Goal: Check status

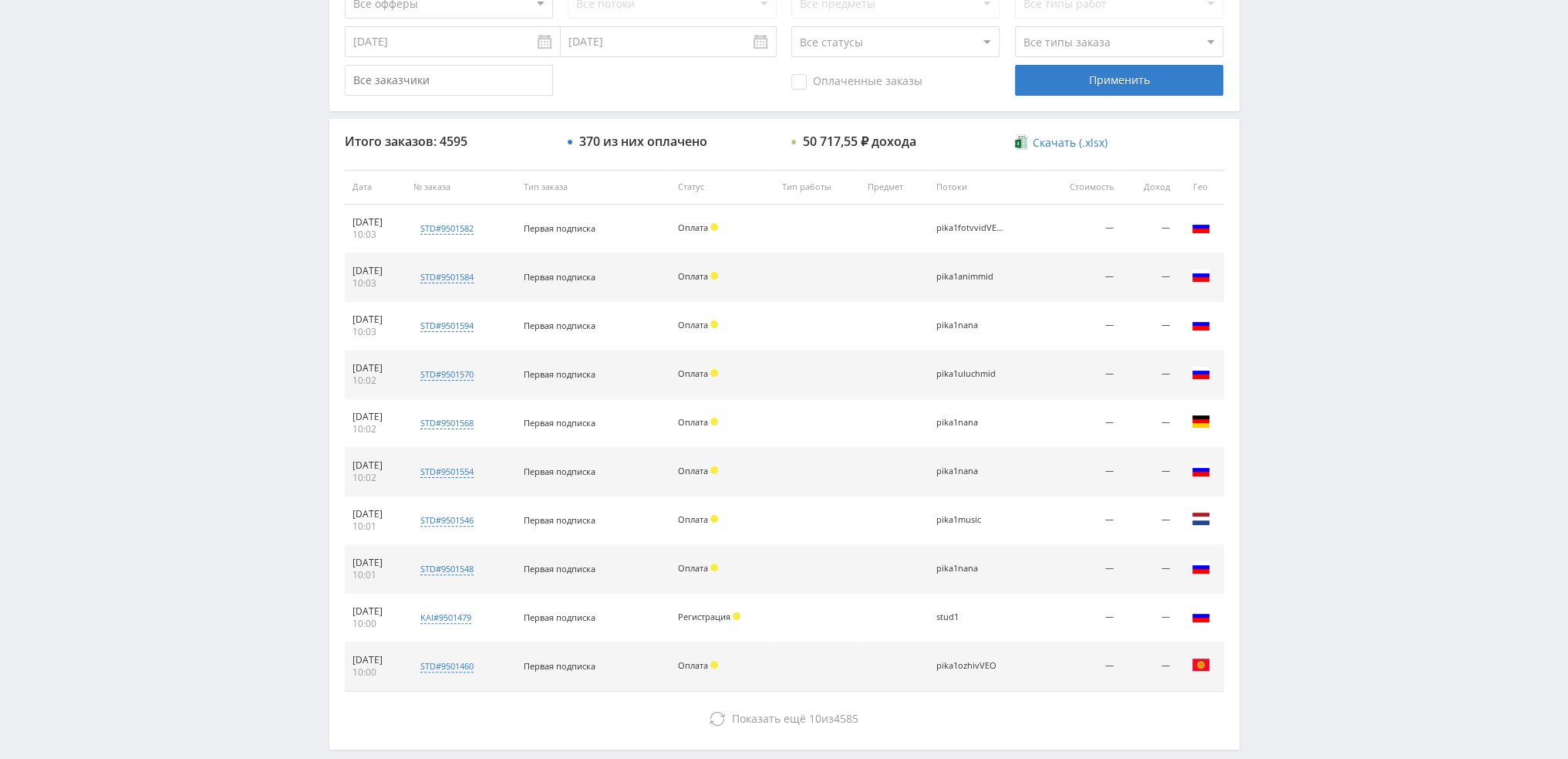
scroll to position [463, 0]
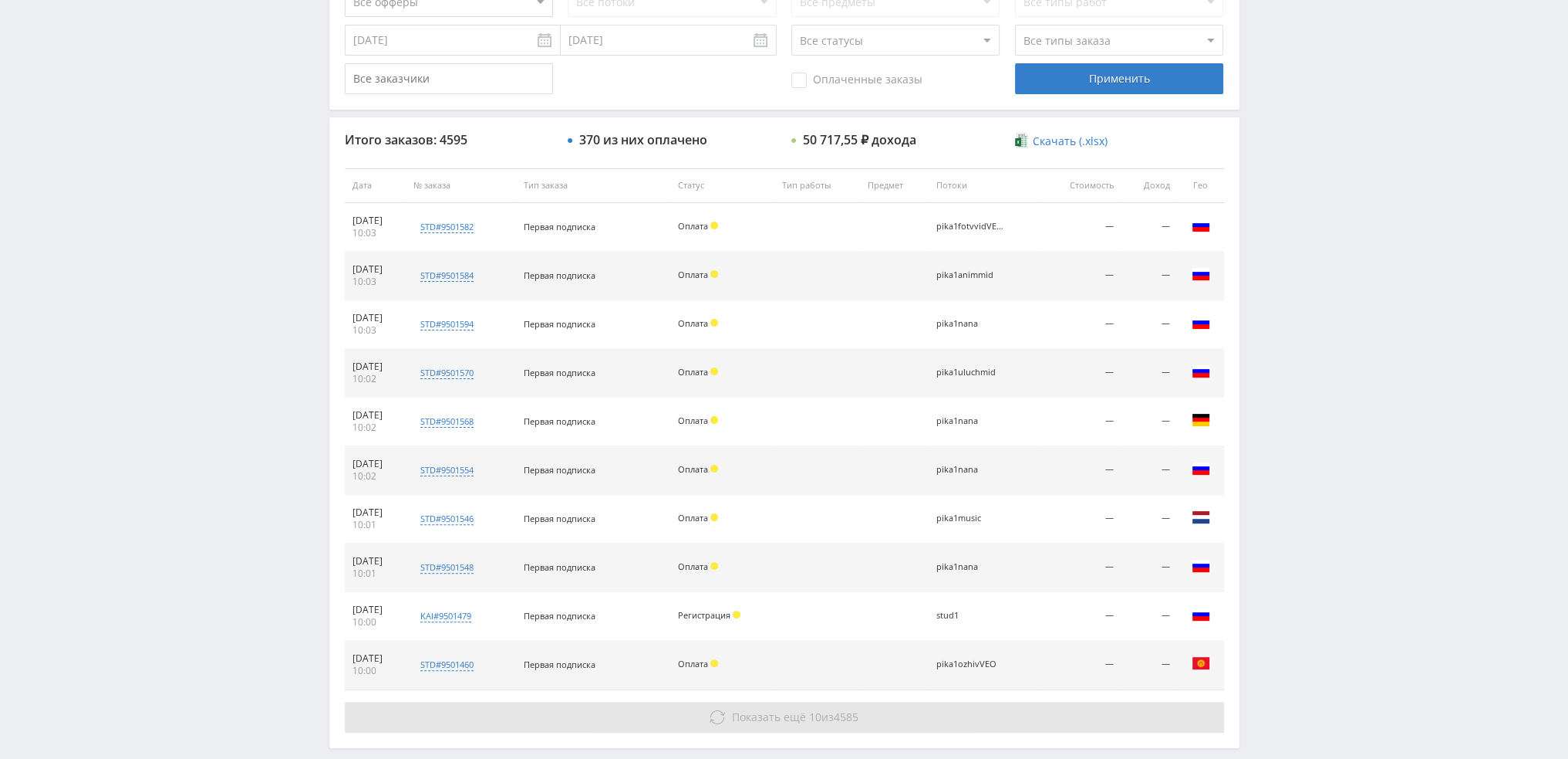
click at [846, 724] on button "Показать ещё 10 из 4585" at bounding box center [784, 717] width 879 height 31
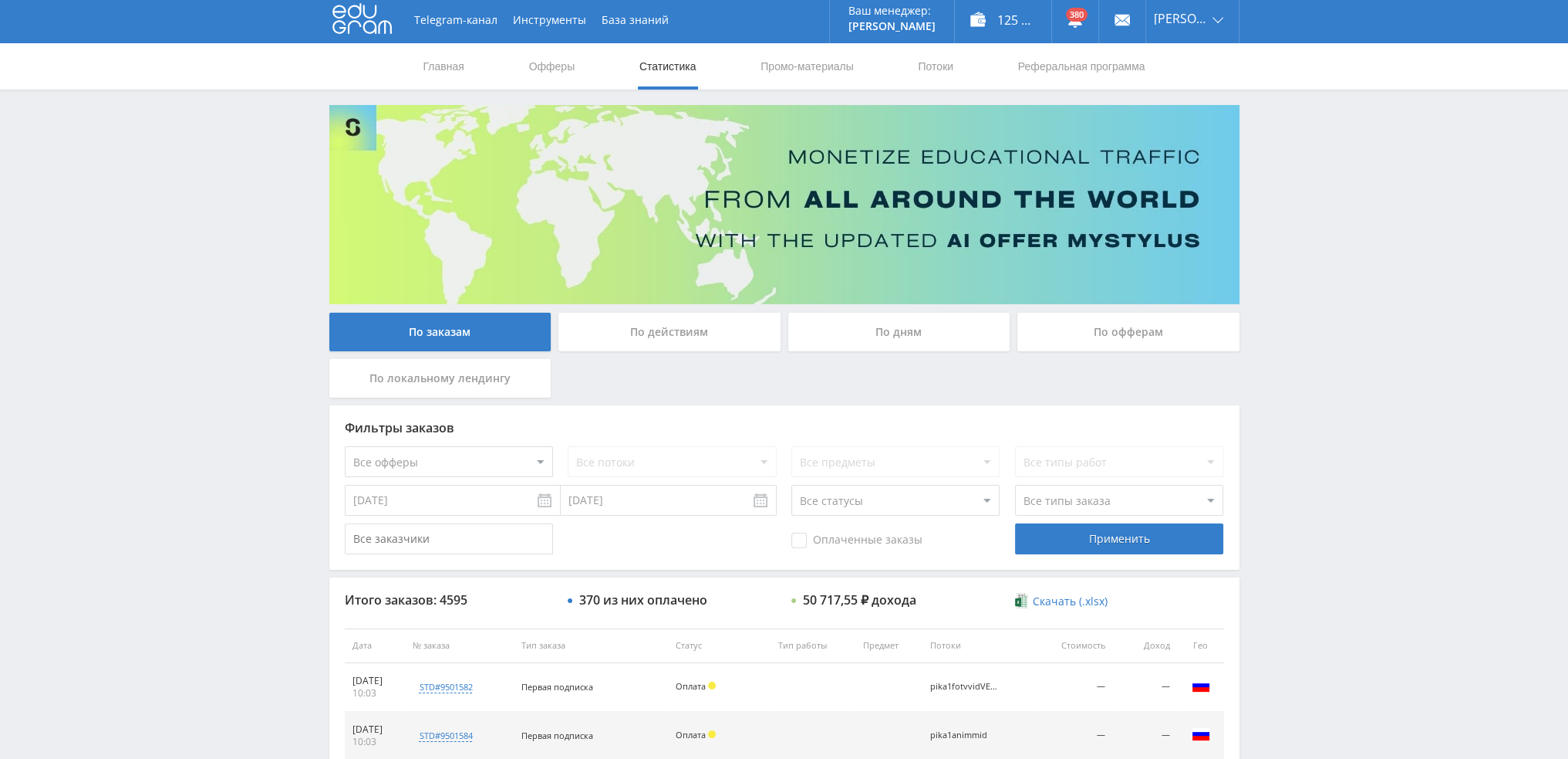
scroll to position [0, 0]
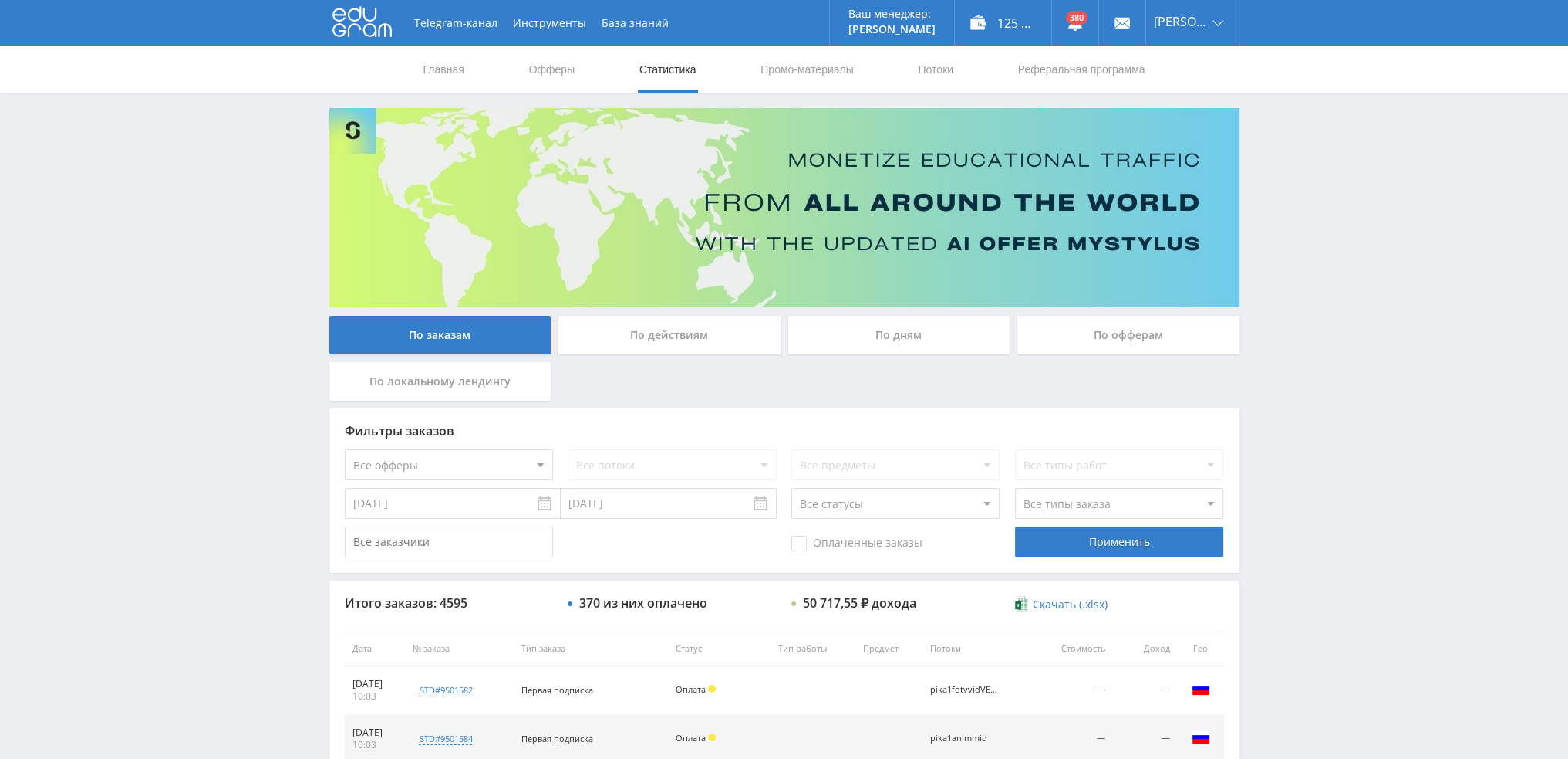
click at [885, 337] on div "По дням" at bounding box center [899, 334] width 222 height 39
click at [0, 0] on input "По дням" at bounding box center [0, 0] width 0 height 0
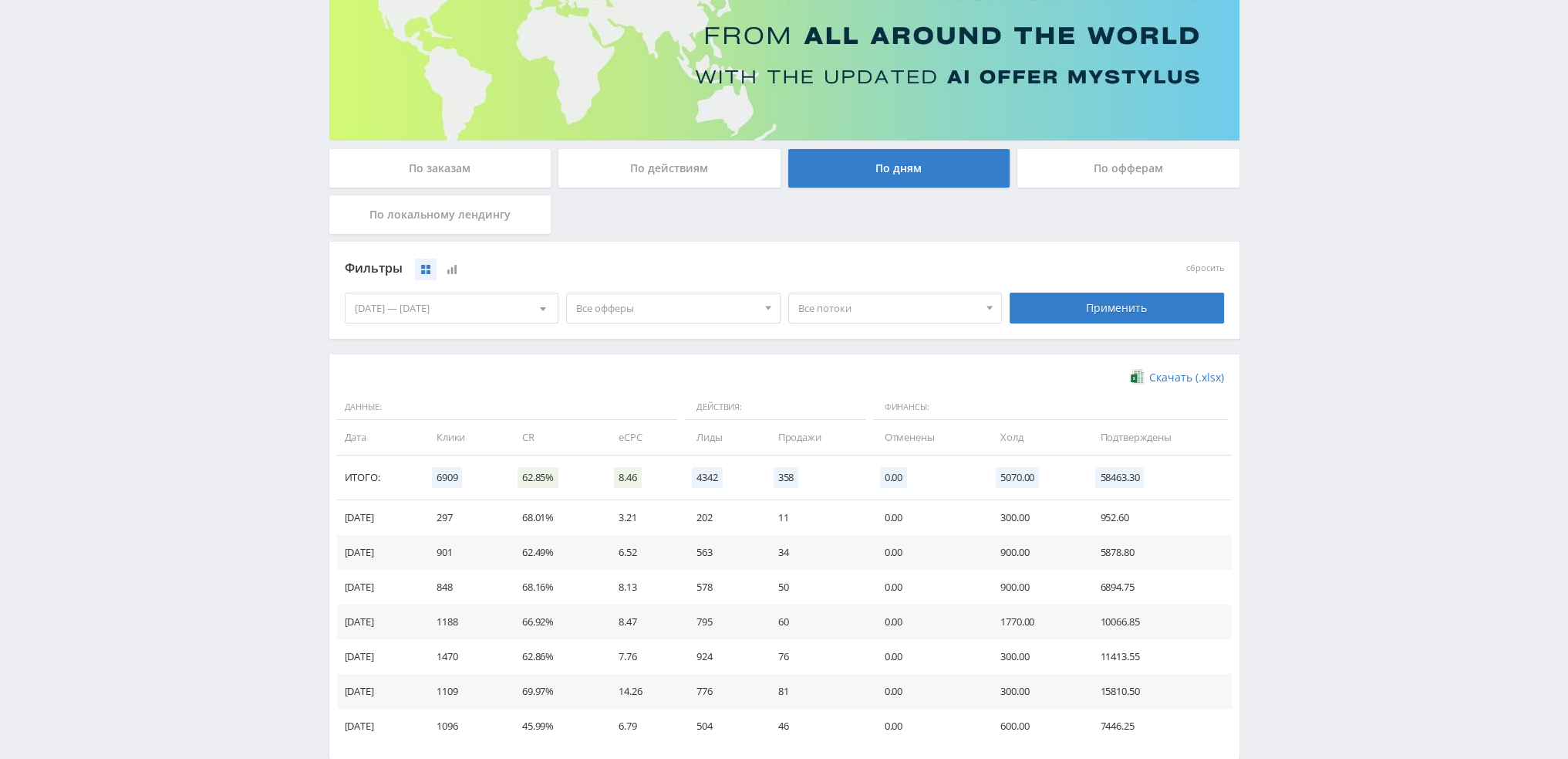
scroll to position [250, 0]
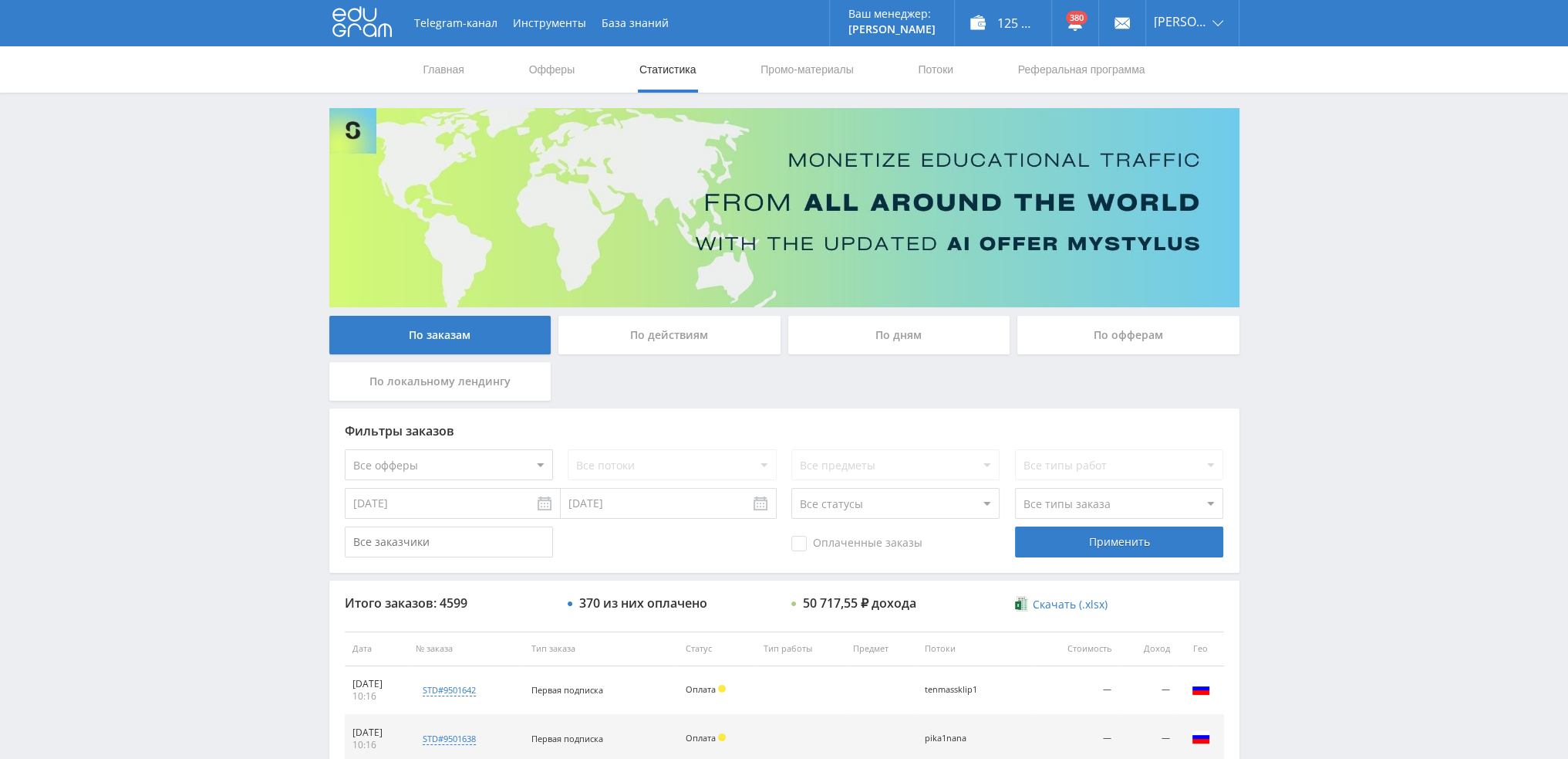
click at [878, 342] on div "По дням" at bounding box center [899, 334] width 222 height 39
click at [0, 0] on input "По дням" at bounding box center [0, 0] width 0 height 0
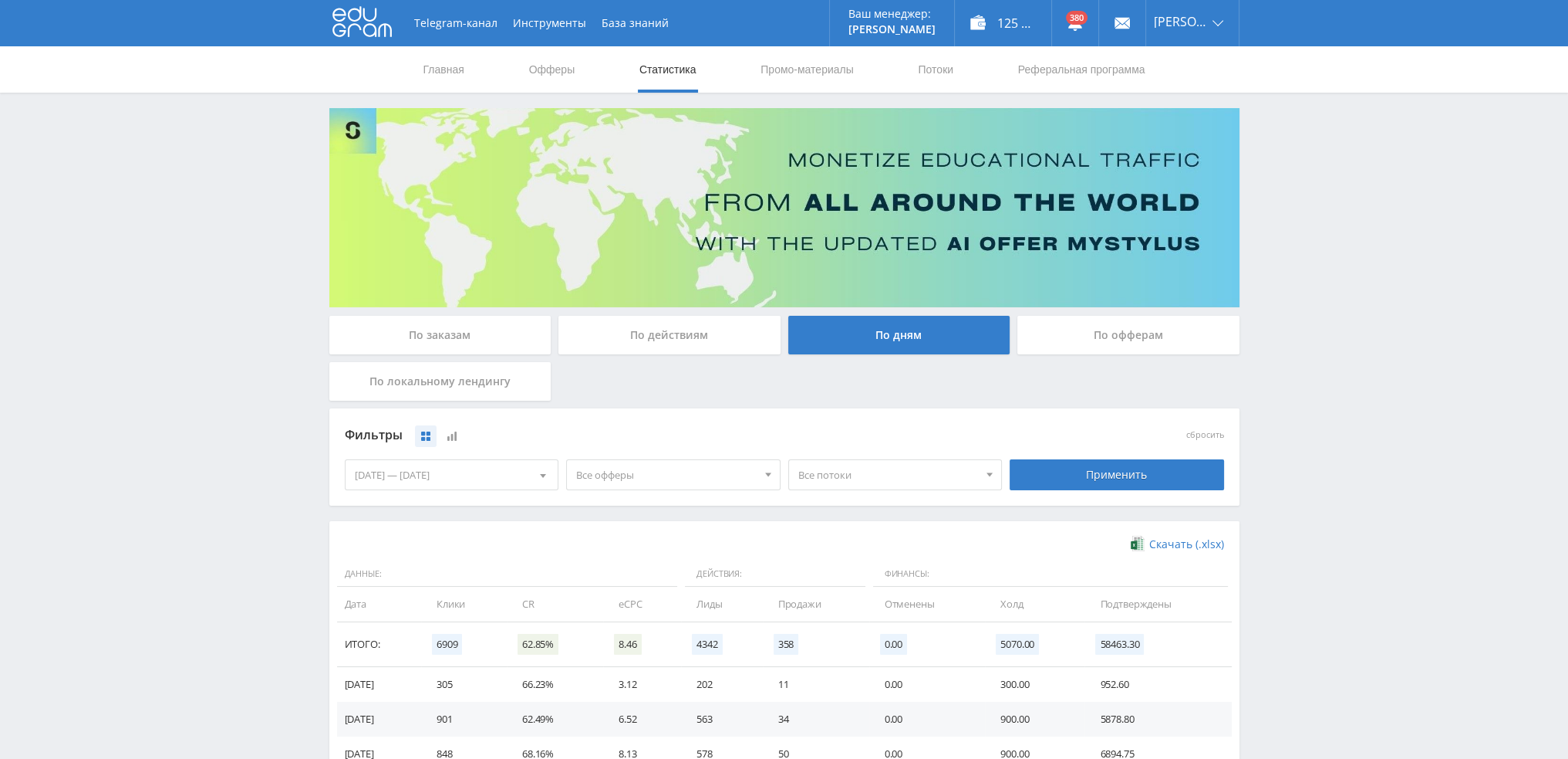
click at [430, 339] on div "По заказам" at bounding box center [440, 334] width 222 height 39
click at [0, 0] on input "По заказам" at bounding box center [0, 0] width 0 height 0
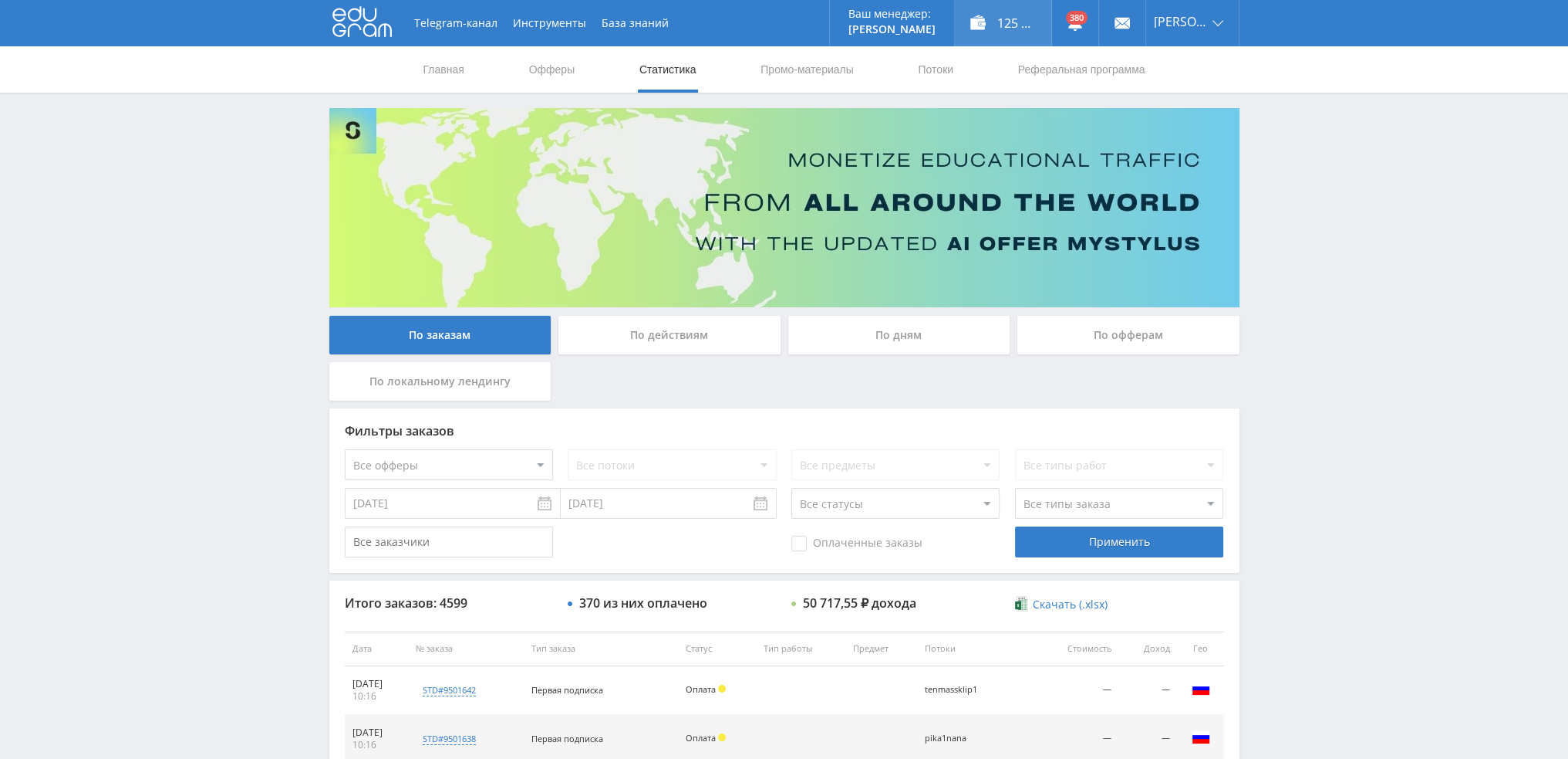
click at [1019, 30] on div "125 408,00 ₽" at bounding box center [1004, 23] width 97 height 46
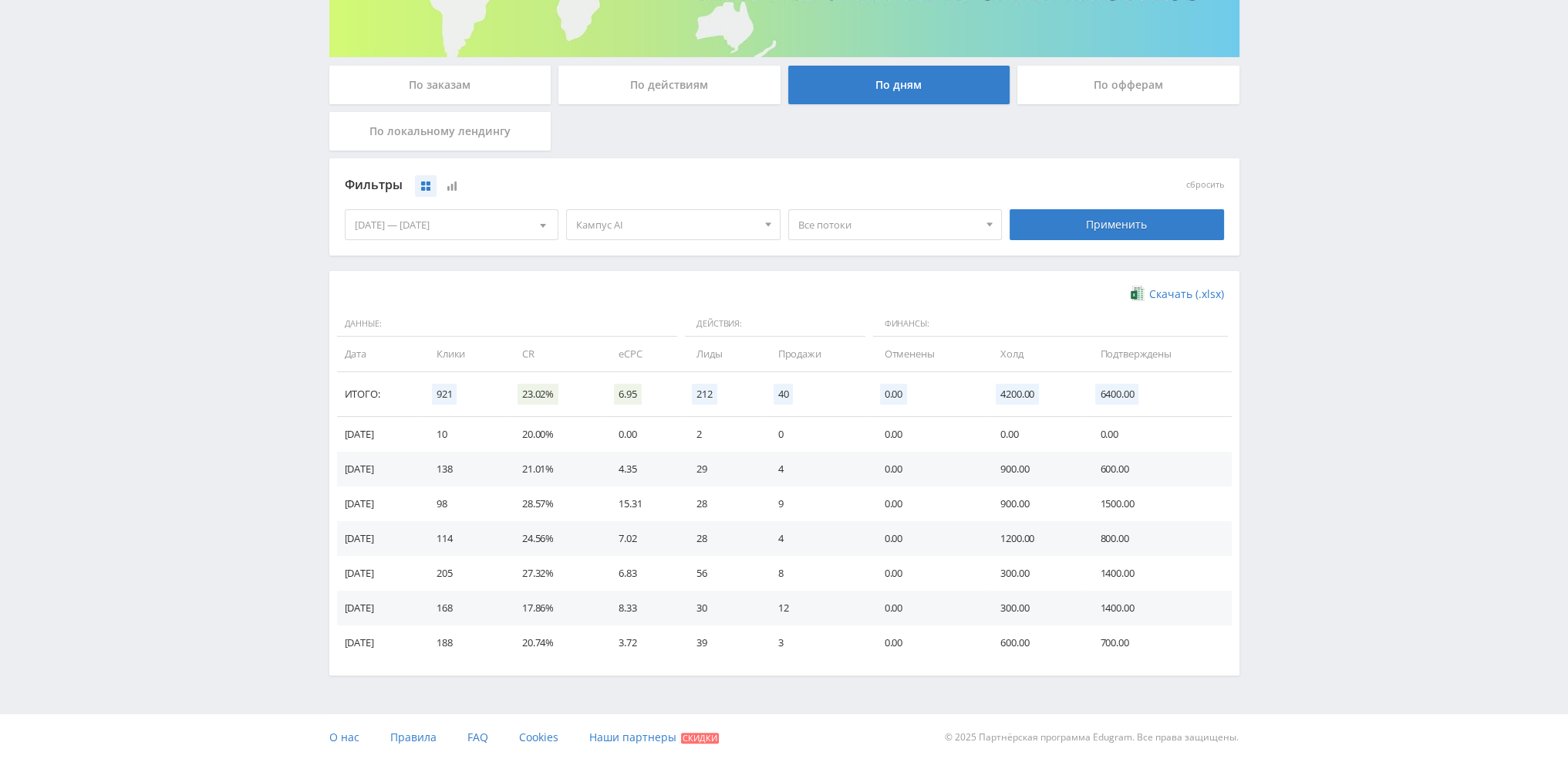
scroll to position [250, 0]
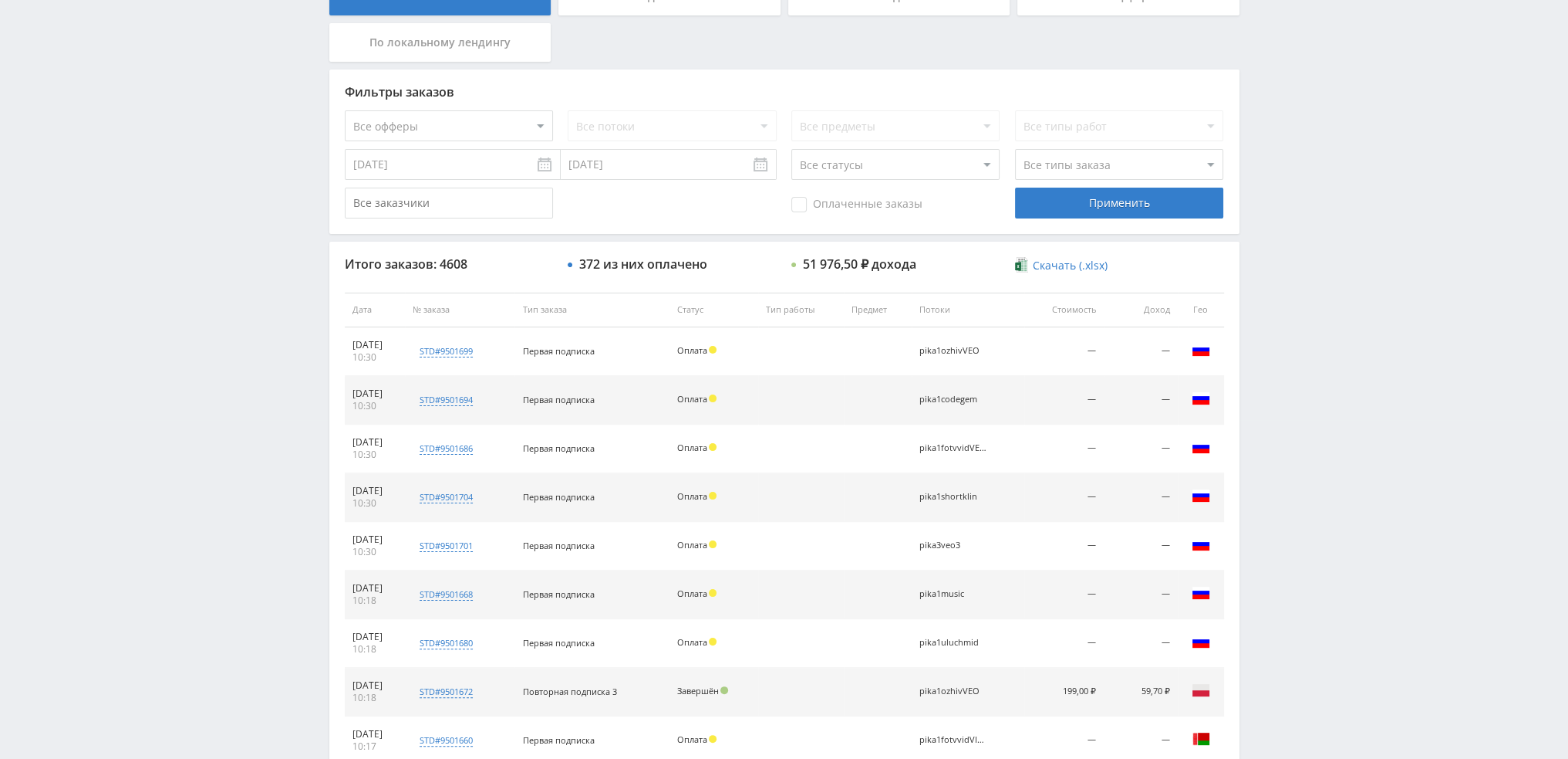
scroll to position [77, 0]
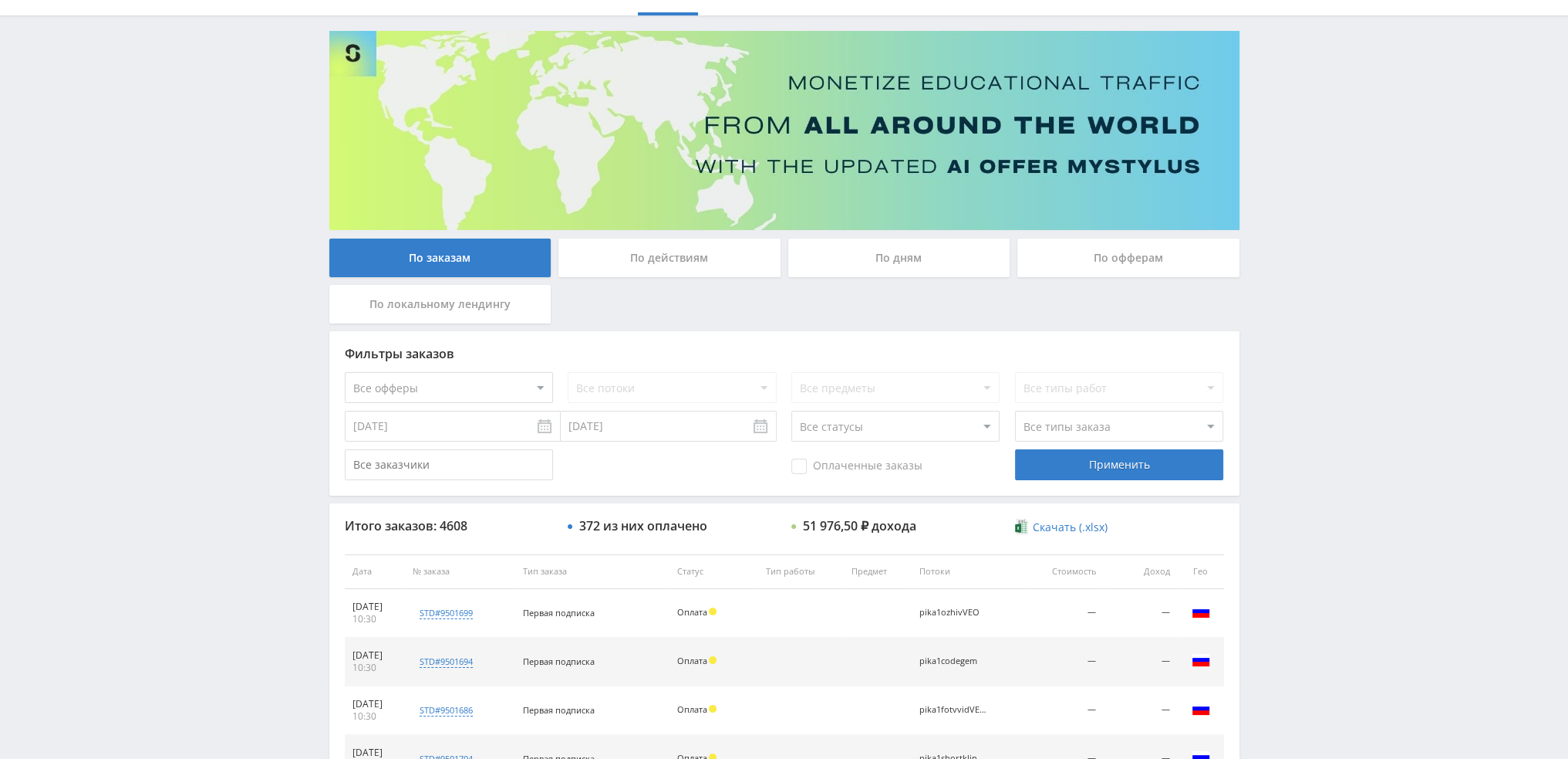
click at [925, 257] on div "По дням" at bounding box center [899, 257] width 222 height 39
click at [0, 0] on input "По дням" at bounding box center [0, 0] width 0 height 0
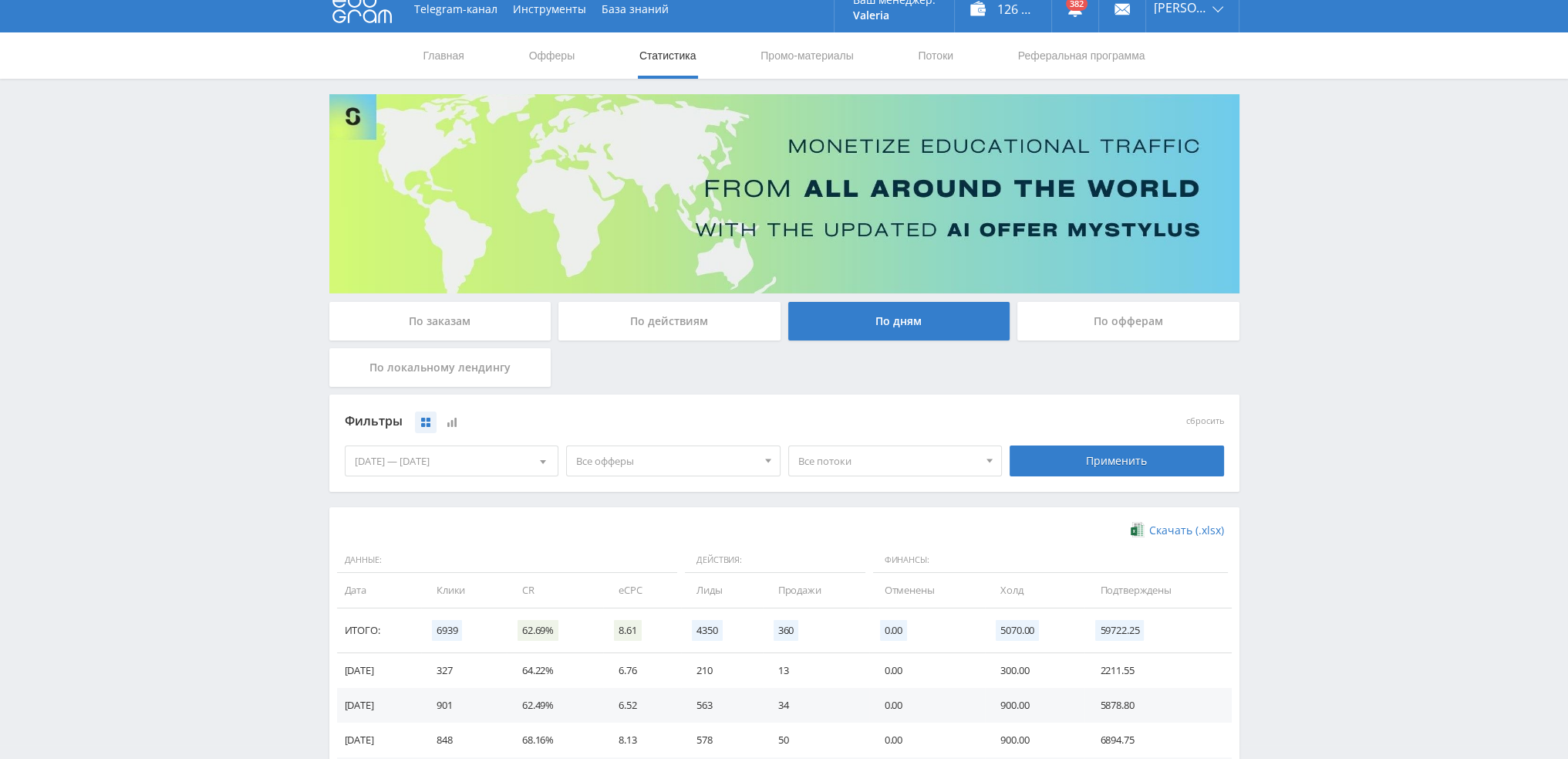
scroll to position [0, 0]
